Goal: Check status: Check status

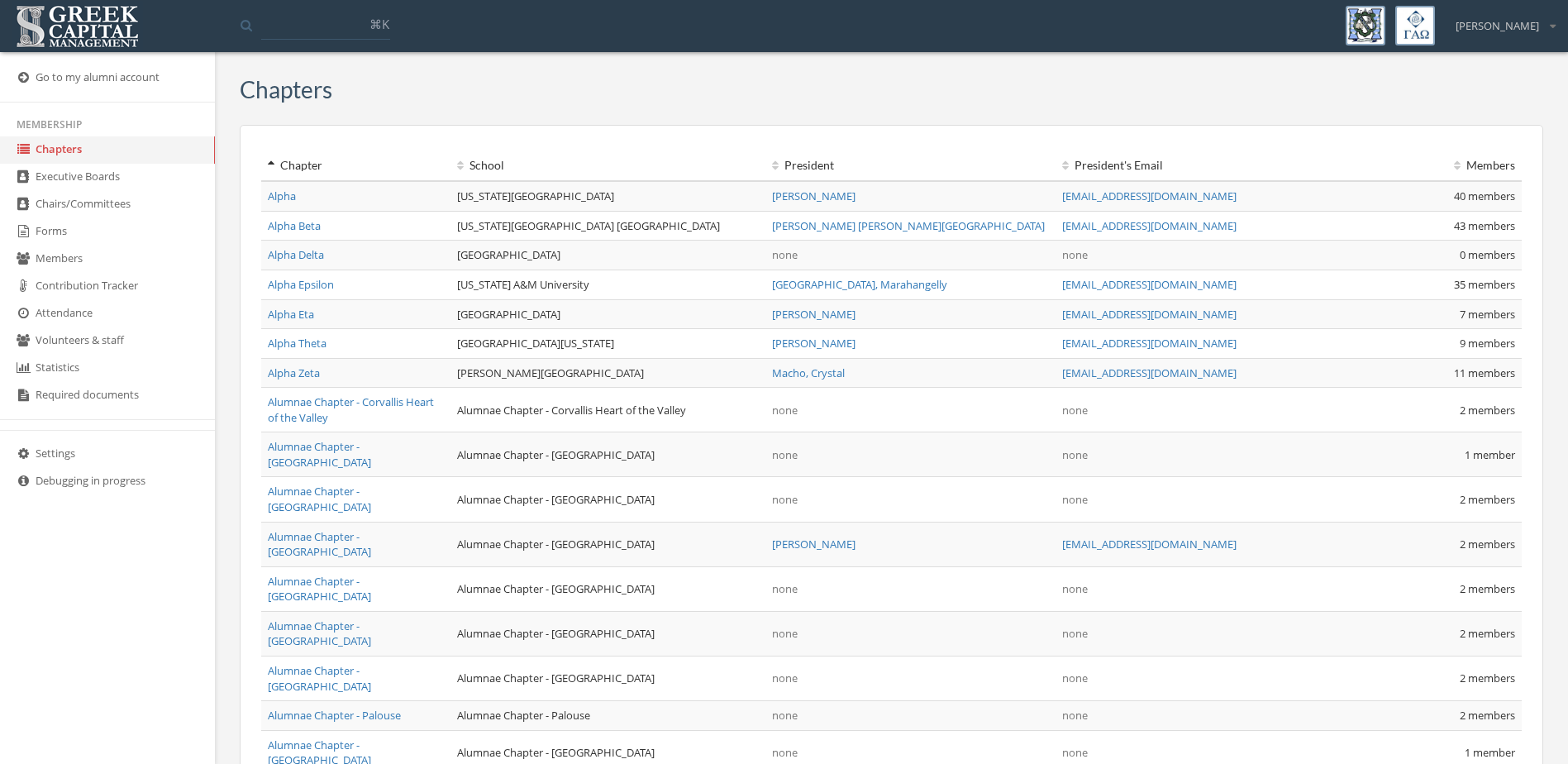
click at [71, 223] on link "Forms" at bounding box center [107, 232] width 215 height 28
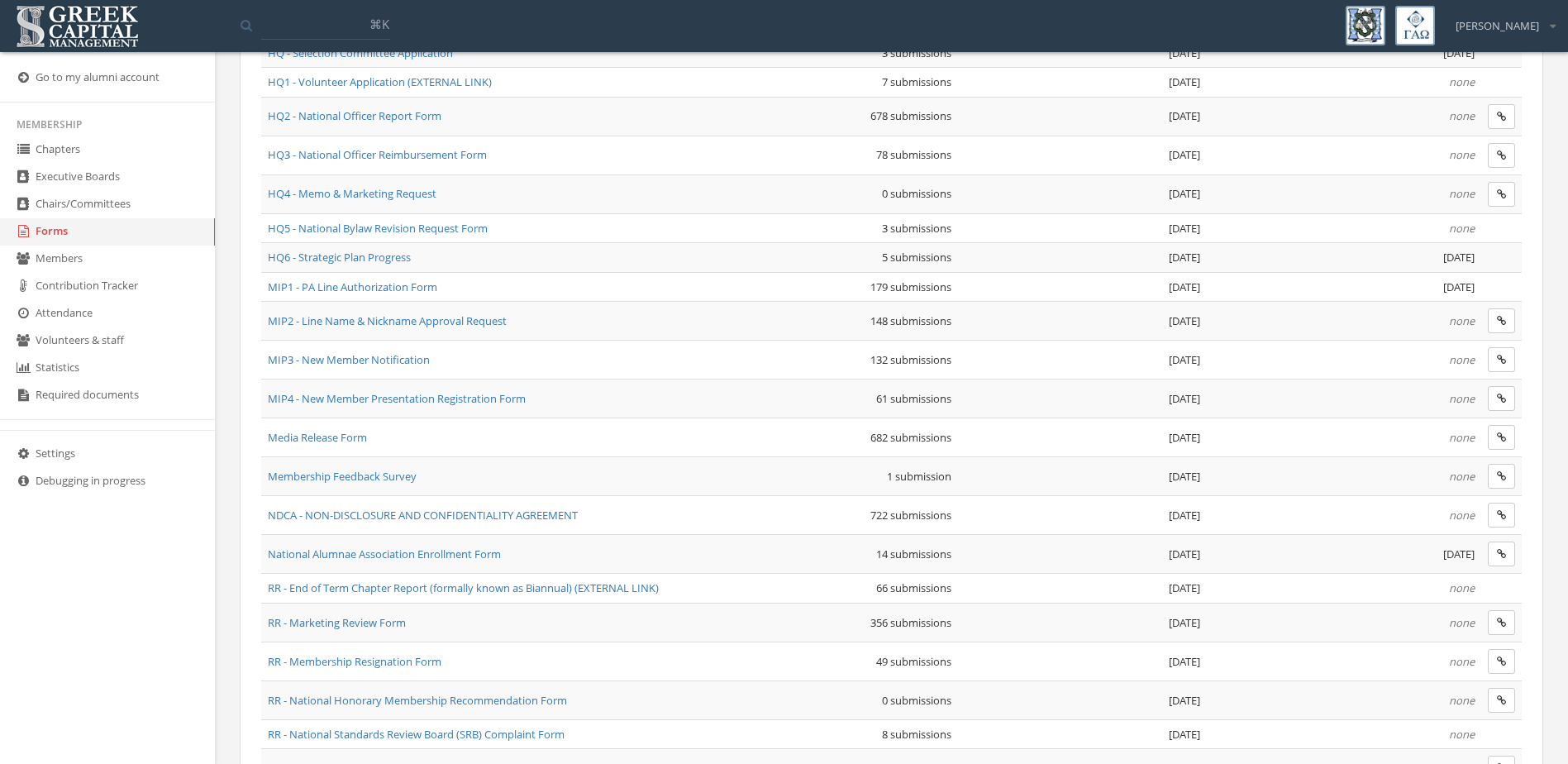
scroll to position [936, 0]
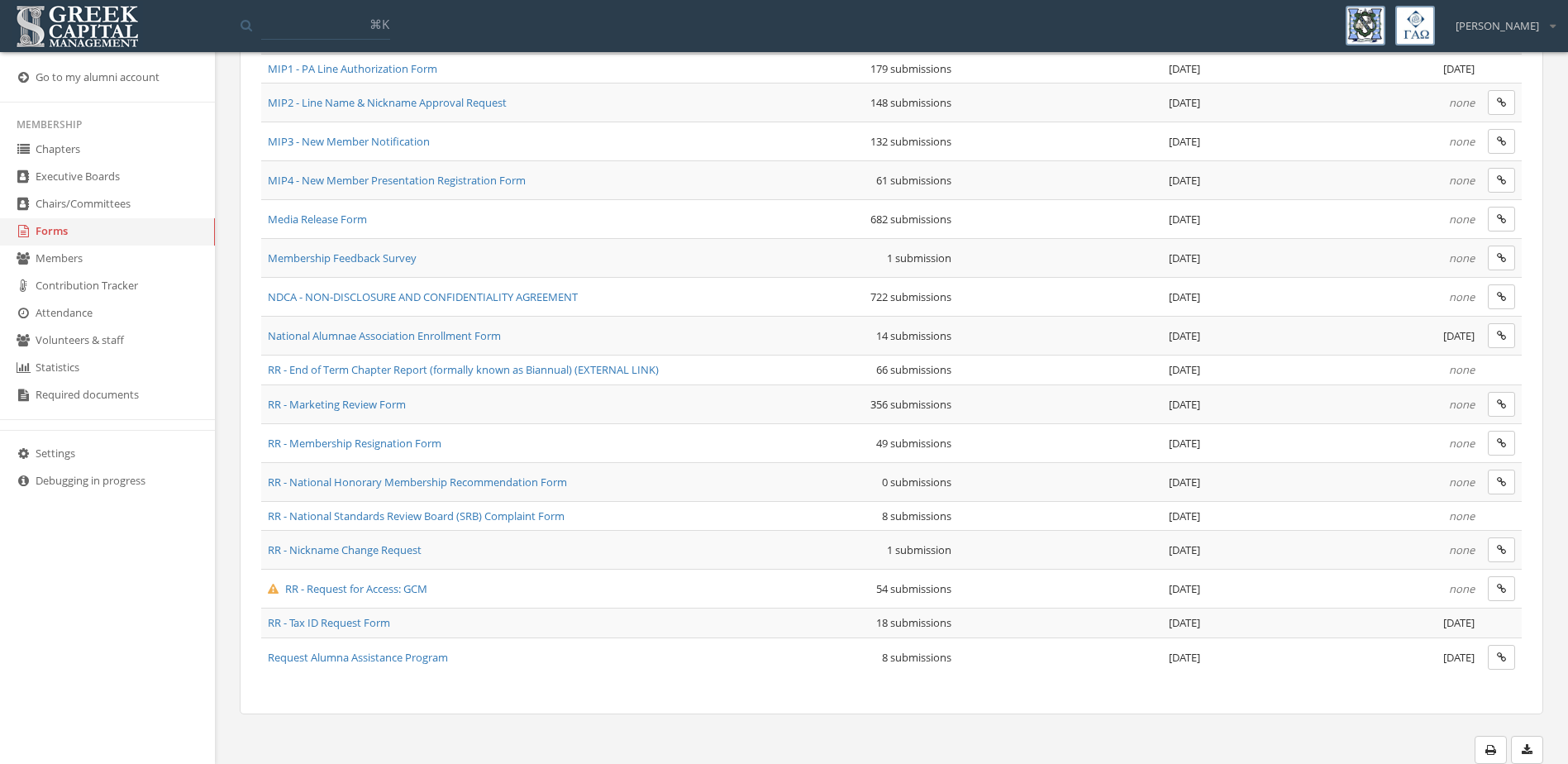
click at [394, 402] on span "RR - Marketing Review Form" at bounding box center [337, 404] width 138 height 15
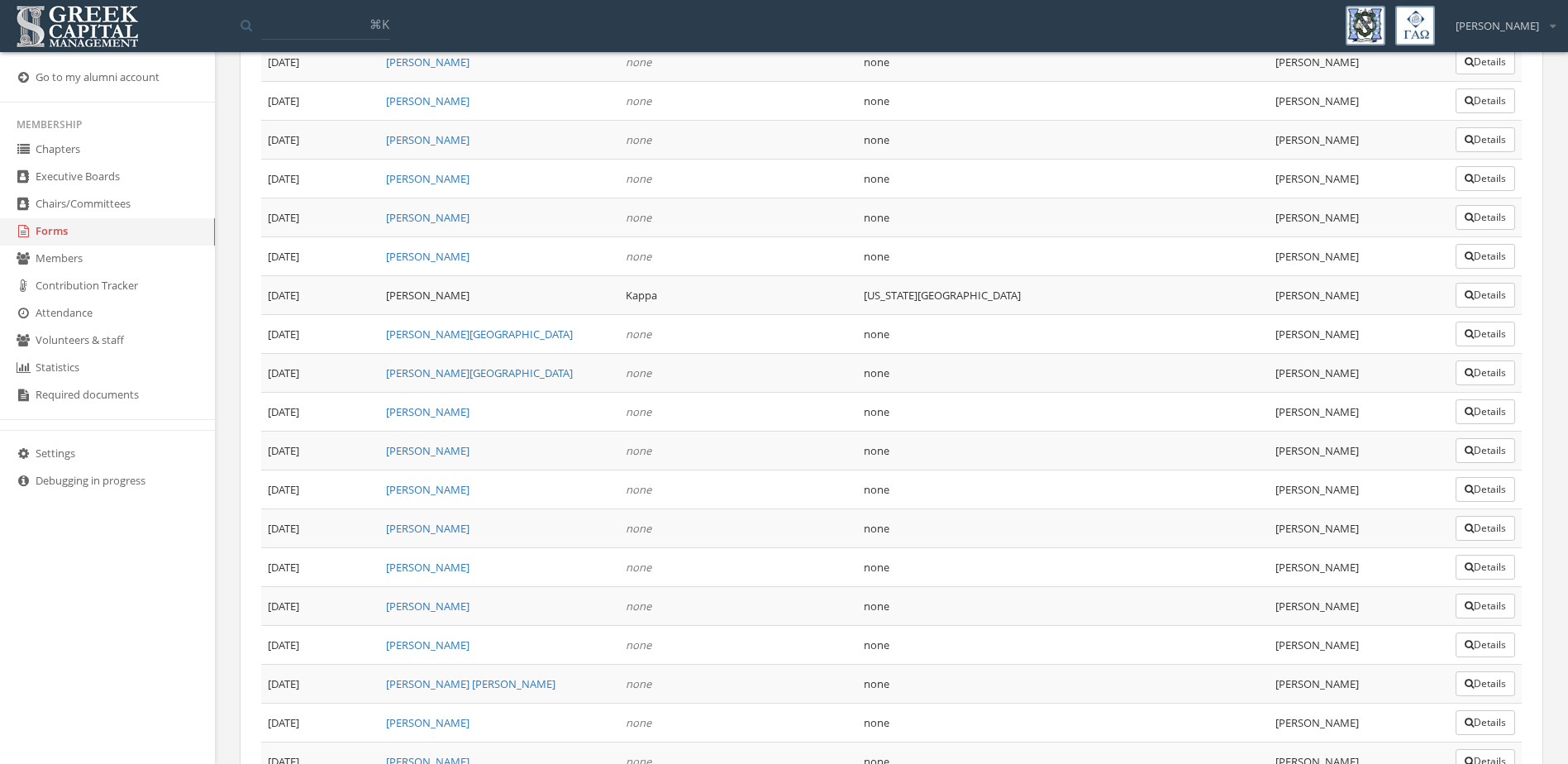
scroll to position [13660, 0]
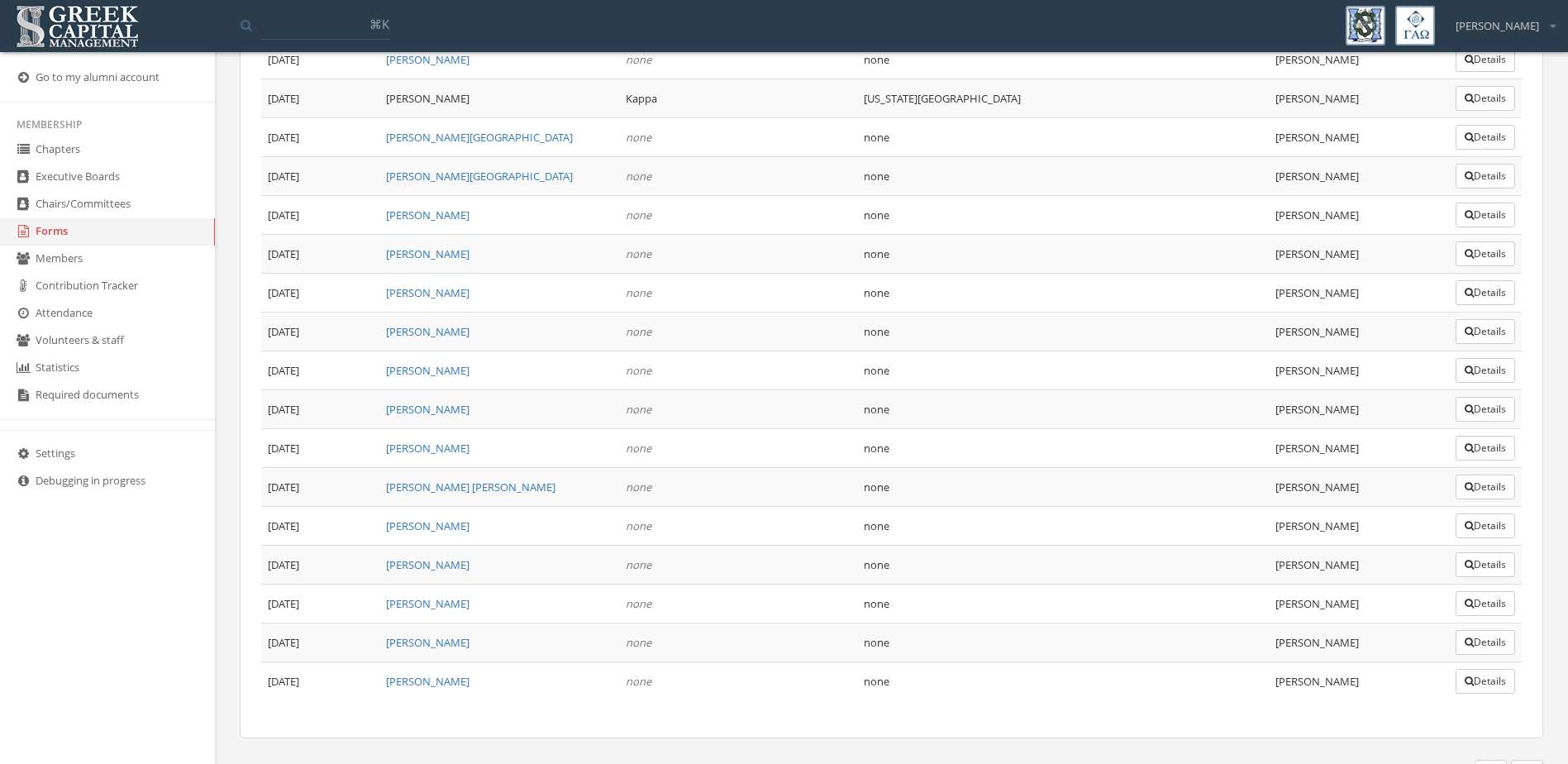
click at [1502, 630] on button "Details" at bounding box center [1485, 642] width 59 height 25
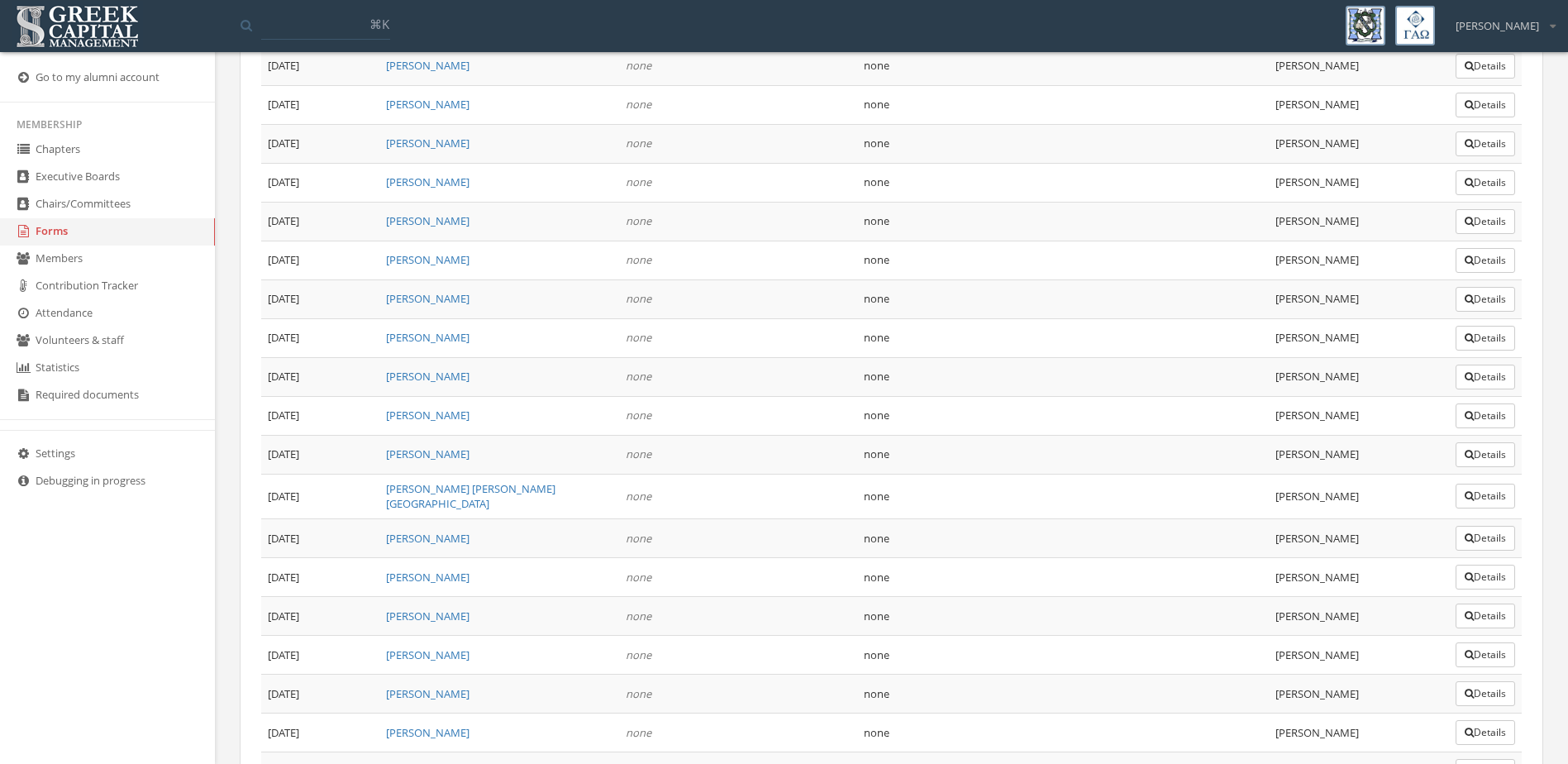
scroll to position [13660, 0]
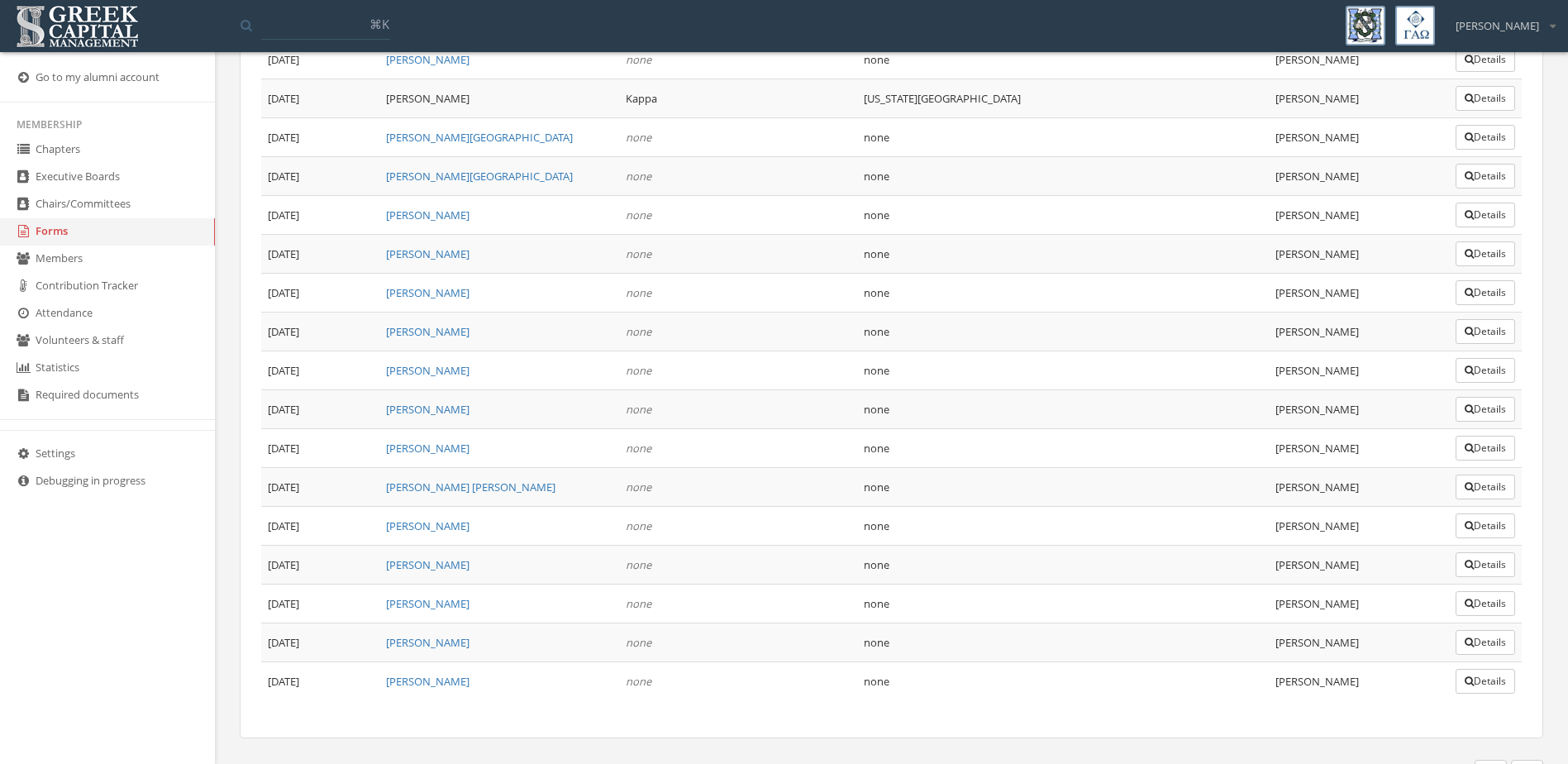
click at [1470, 591] on button "Details" at bounding box center [1485, 603] width 59 height 25
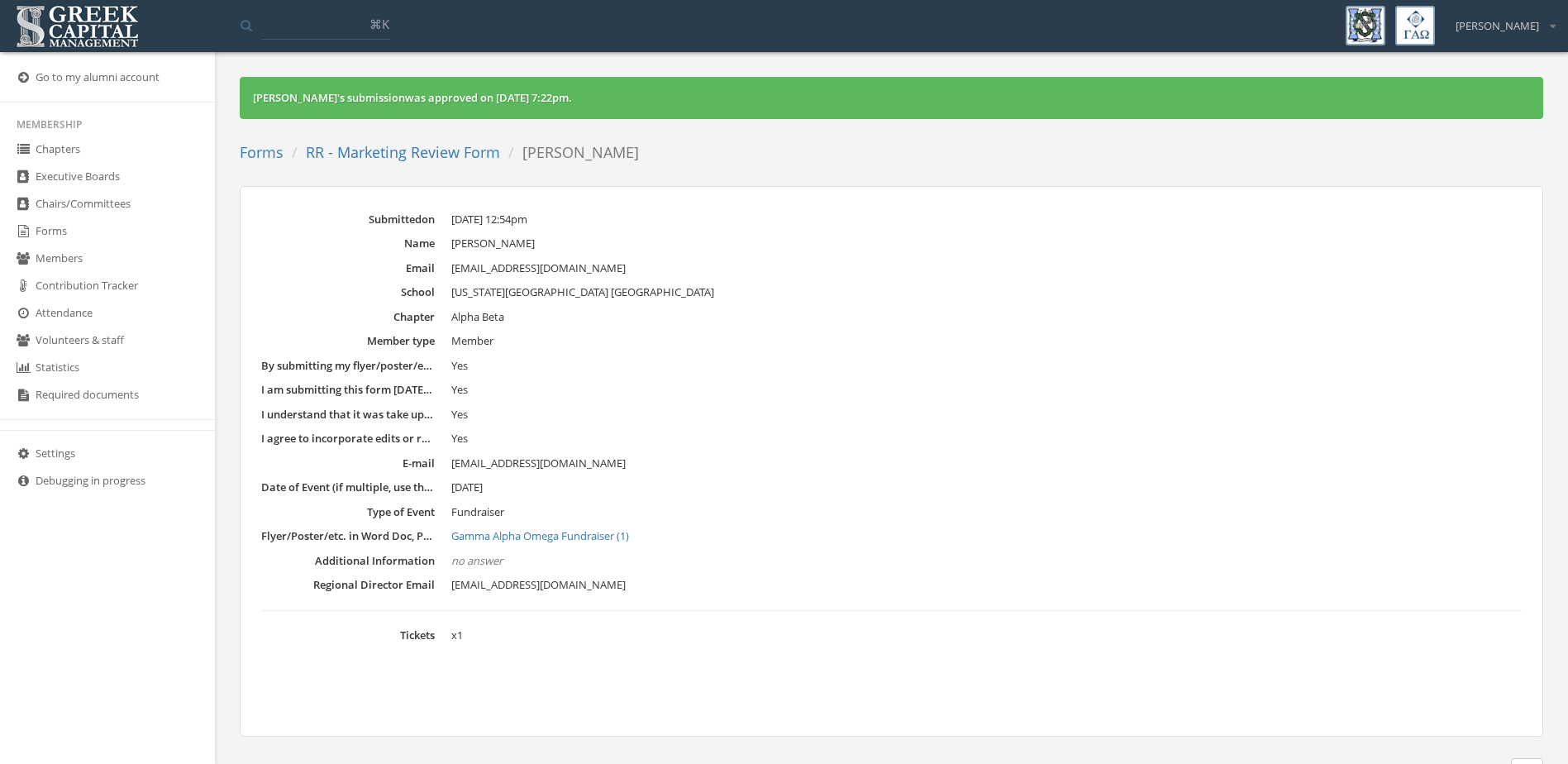
click at [384, 156] on link "RR - Marketing Review Form" at bounding box center [403, 151] width 194 height 20
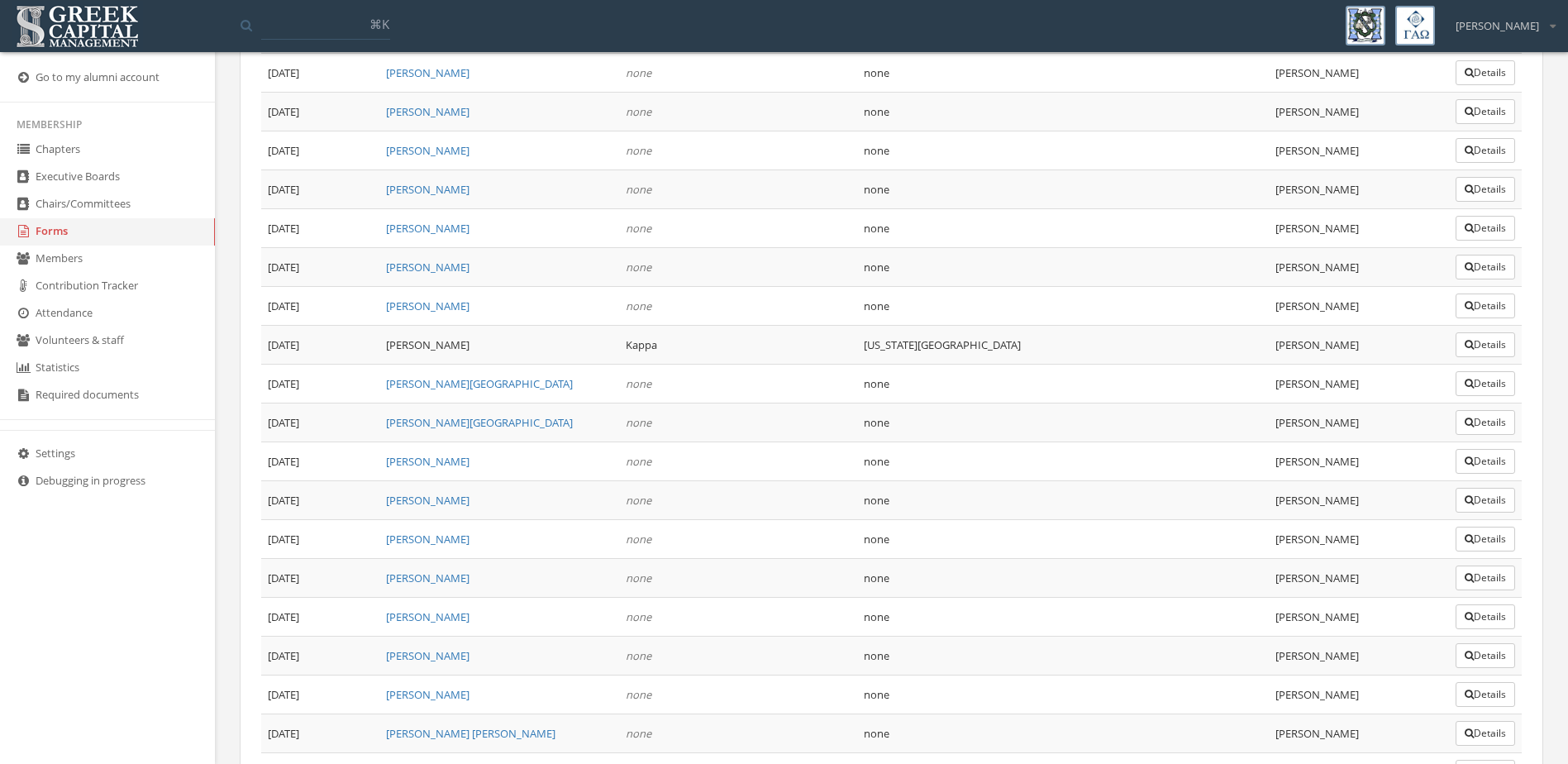
scroll to position [13660, 0]
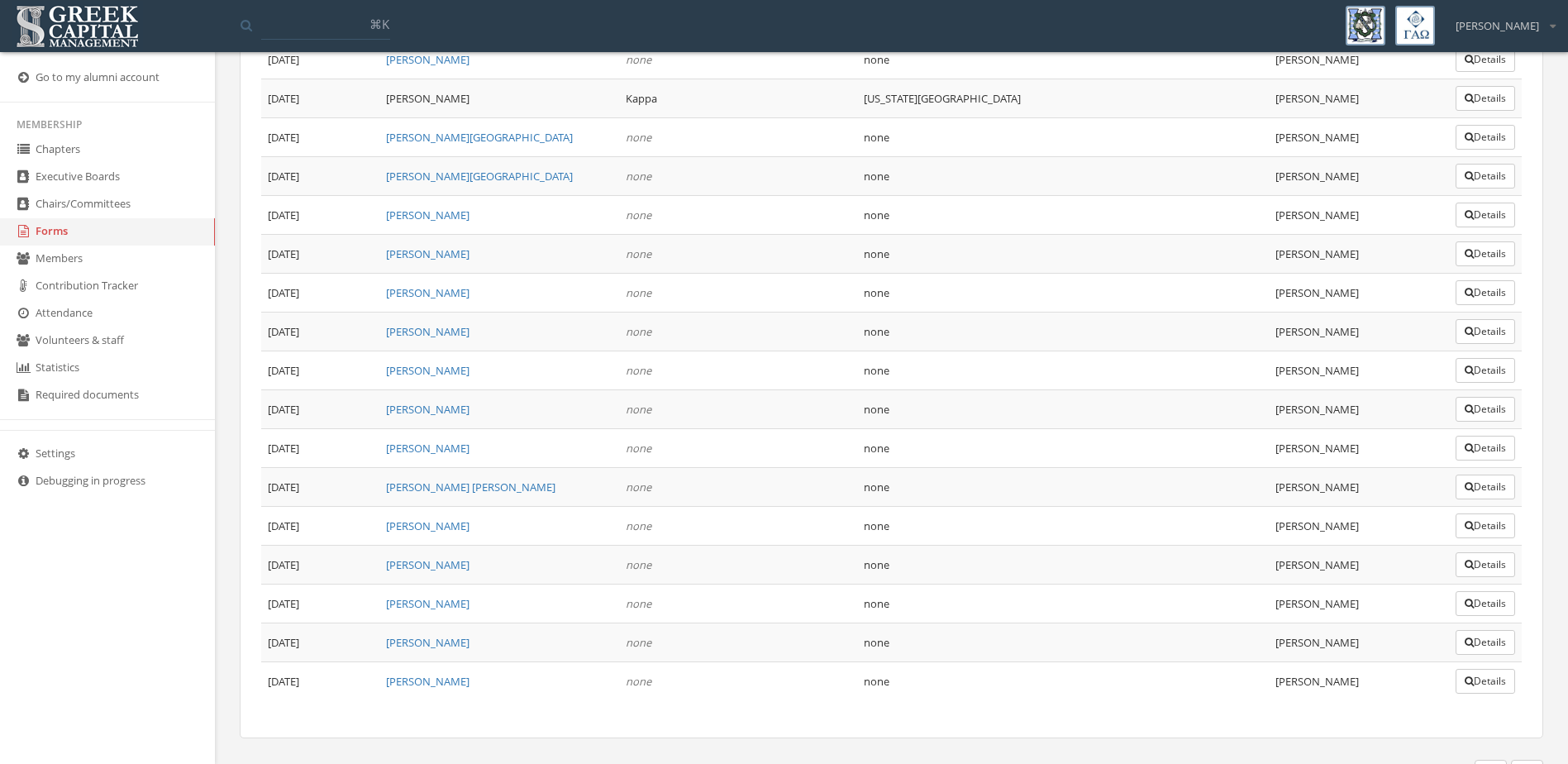
click at [1483, 669] on button "Details" at bounding box center [1485, 681] width 59 height 25
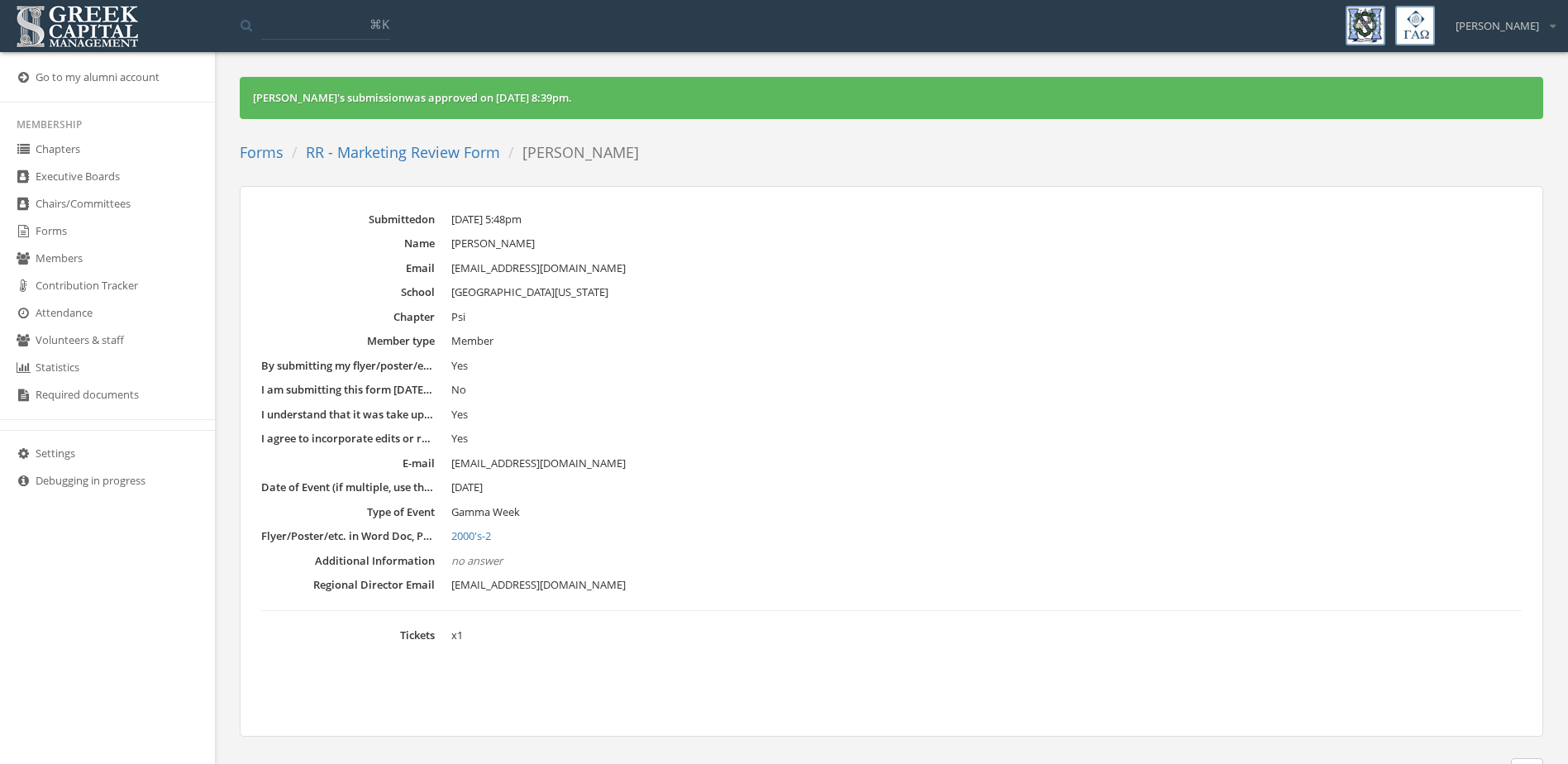
click at [493, 536] on link "2000's-2" at bounding box center [986, 536] width 1070 height 16
click at [1207, 375] on dl "Submitted on [DATE] 5:48pm Name [PERSON_NAME] Email [EMAIL_ADDRESS][DOMAIN_NAME…" at bounding box center [891, 427] width 1261 height 432
click at [388, 156] on link "RR - Marketing Review Form" at bounding box center [403, 151] width 194 height 20
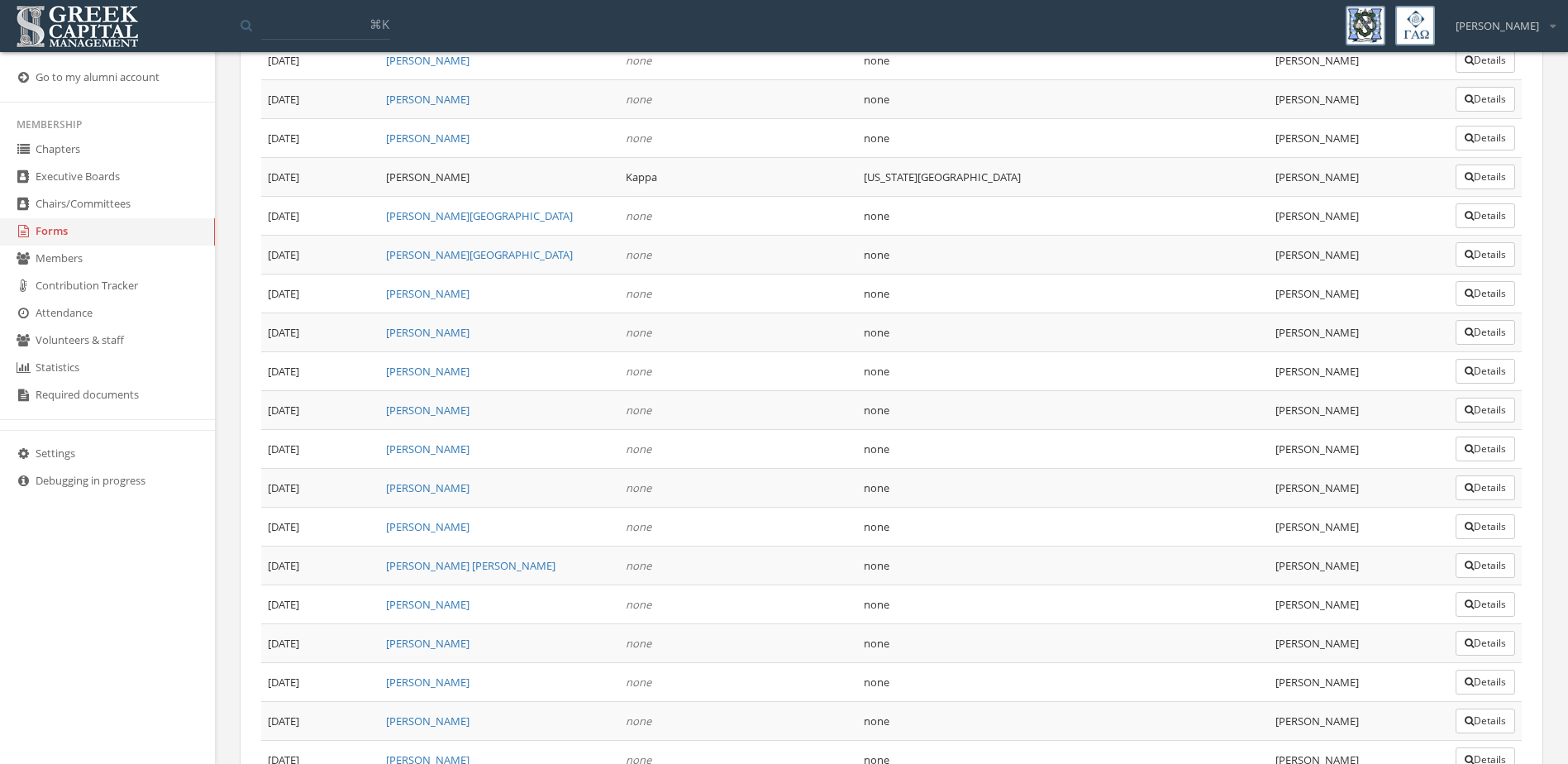
scroll to position [13660, 0]
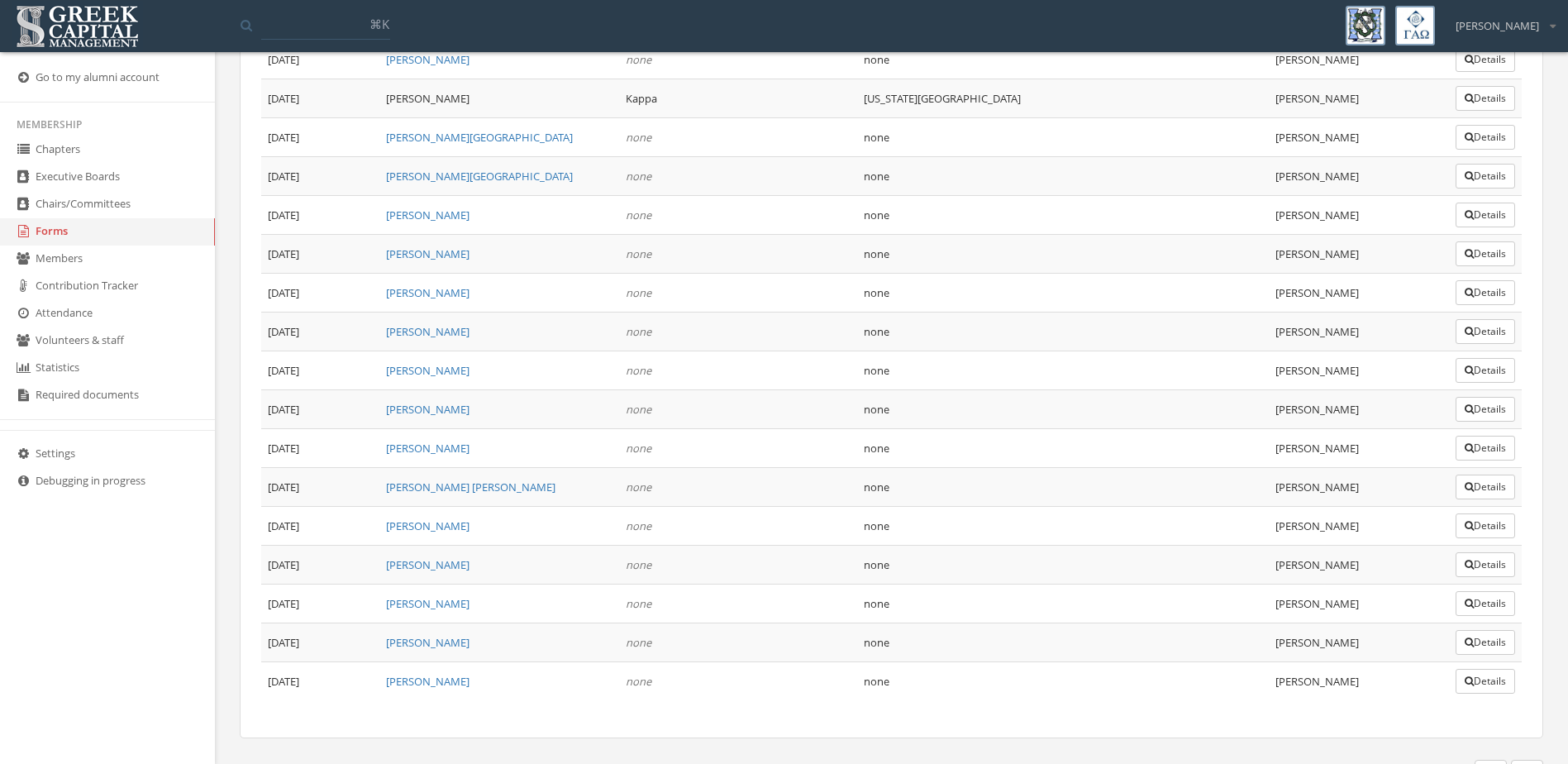
click at [1506, 630] on button "Details" at bounding box center [1485, 642] width 59 height 25
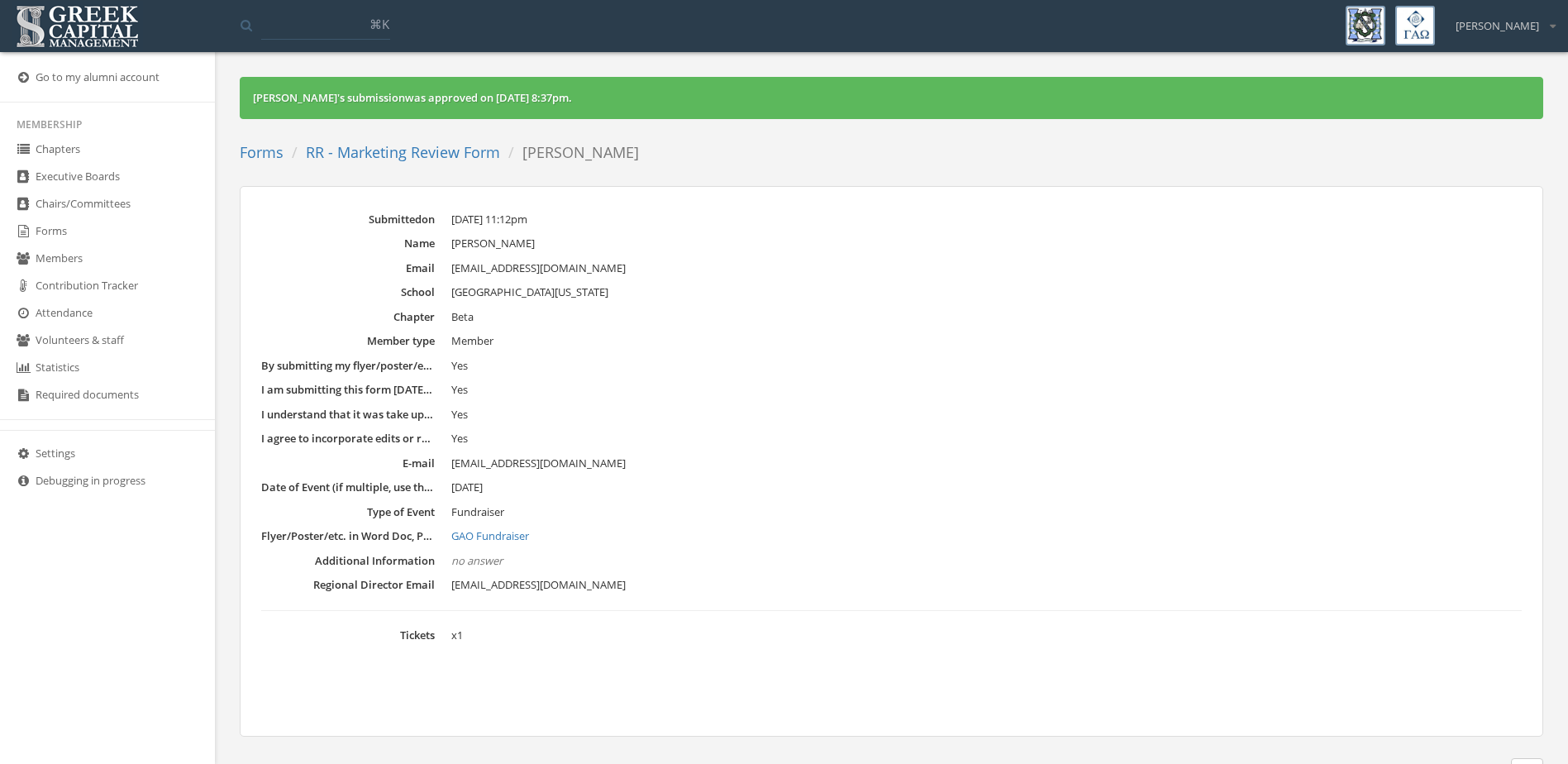
click at [355, 149] on link "RR - Marketing Review Form" at bounding box center [403, 151] width 194 height 20
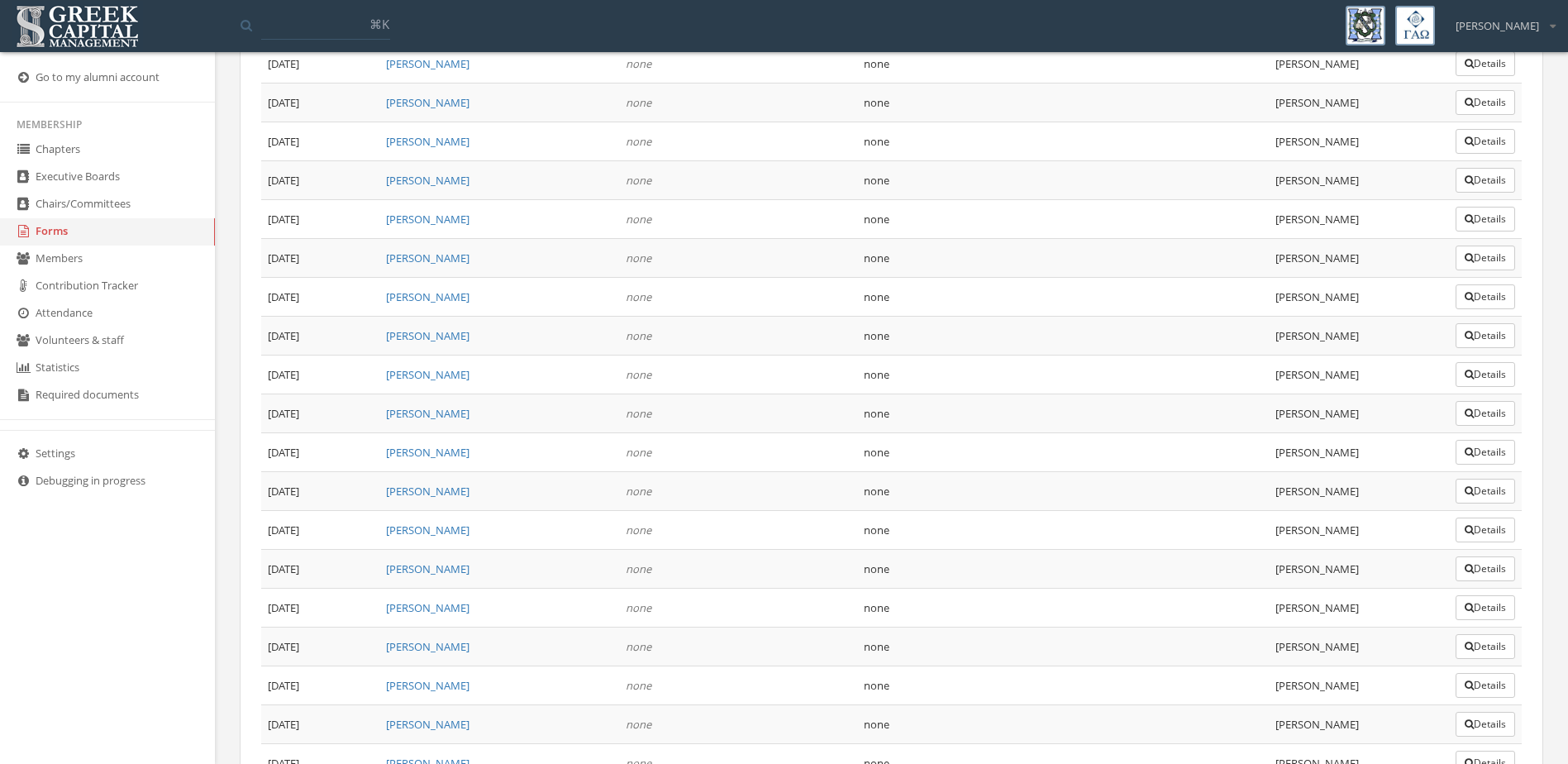
scroll to position [13660, 0]
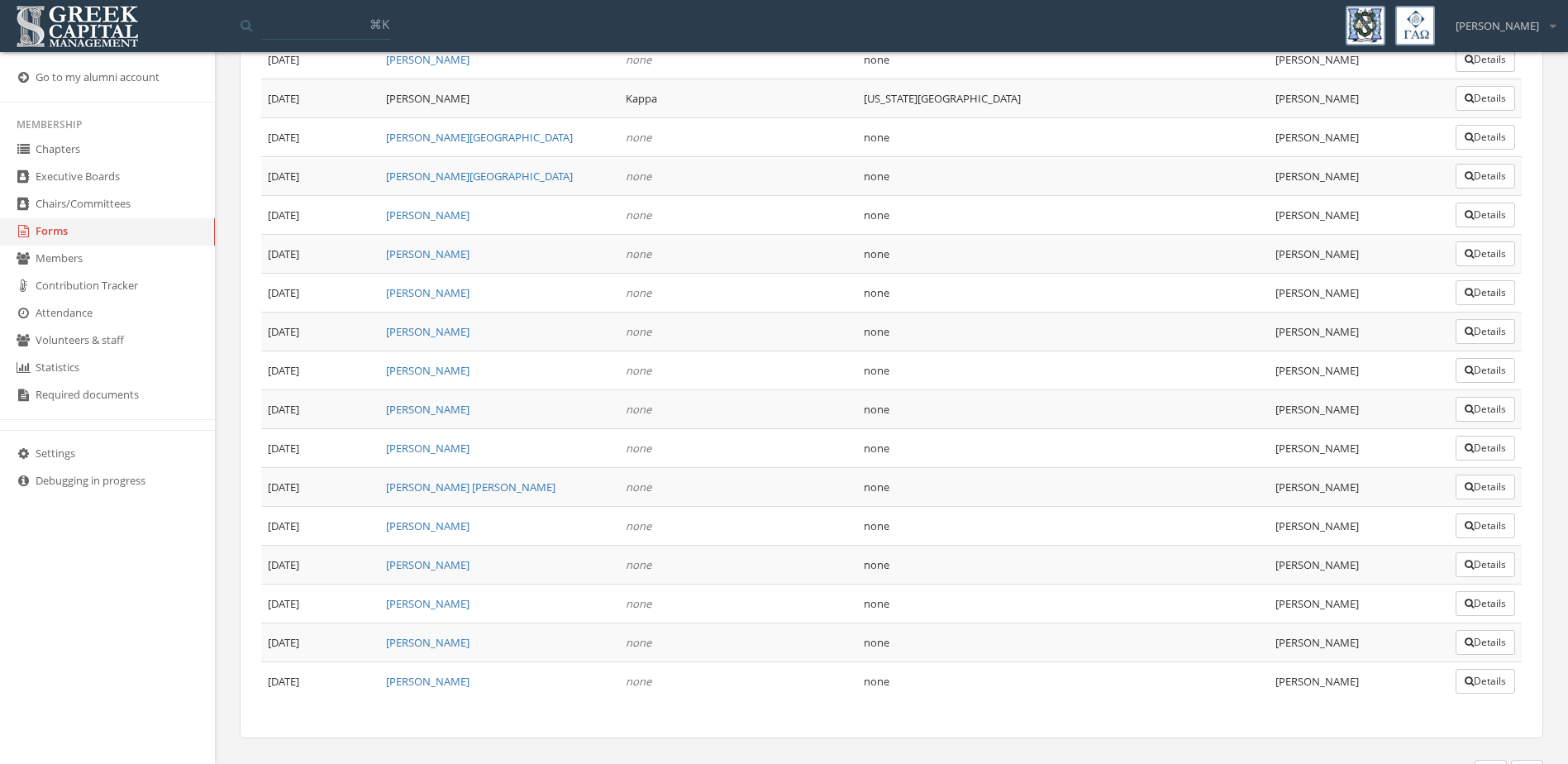
click at [1481, 552] on button "Details" at bounding box center [1485, 564] width 59 height 25
